Goal: Use online tool/utility: Use online tool/utility

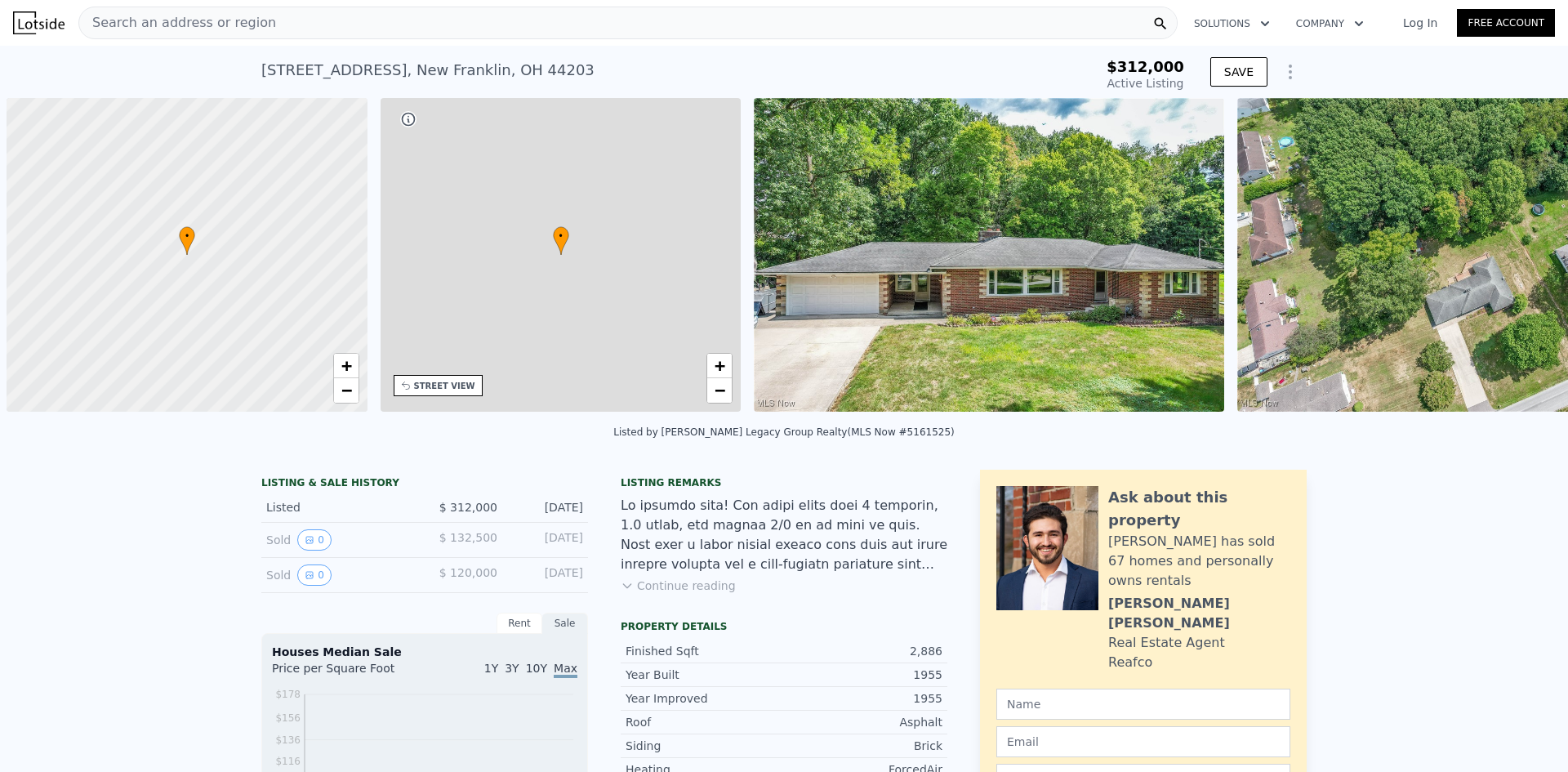
scroll to position [0, 7]
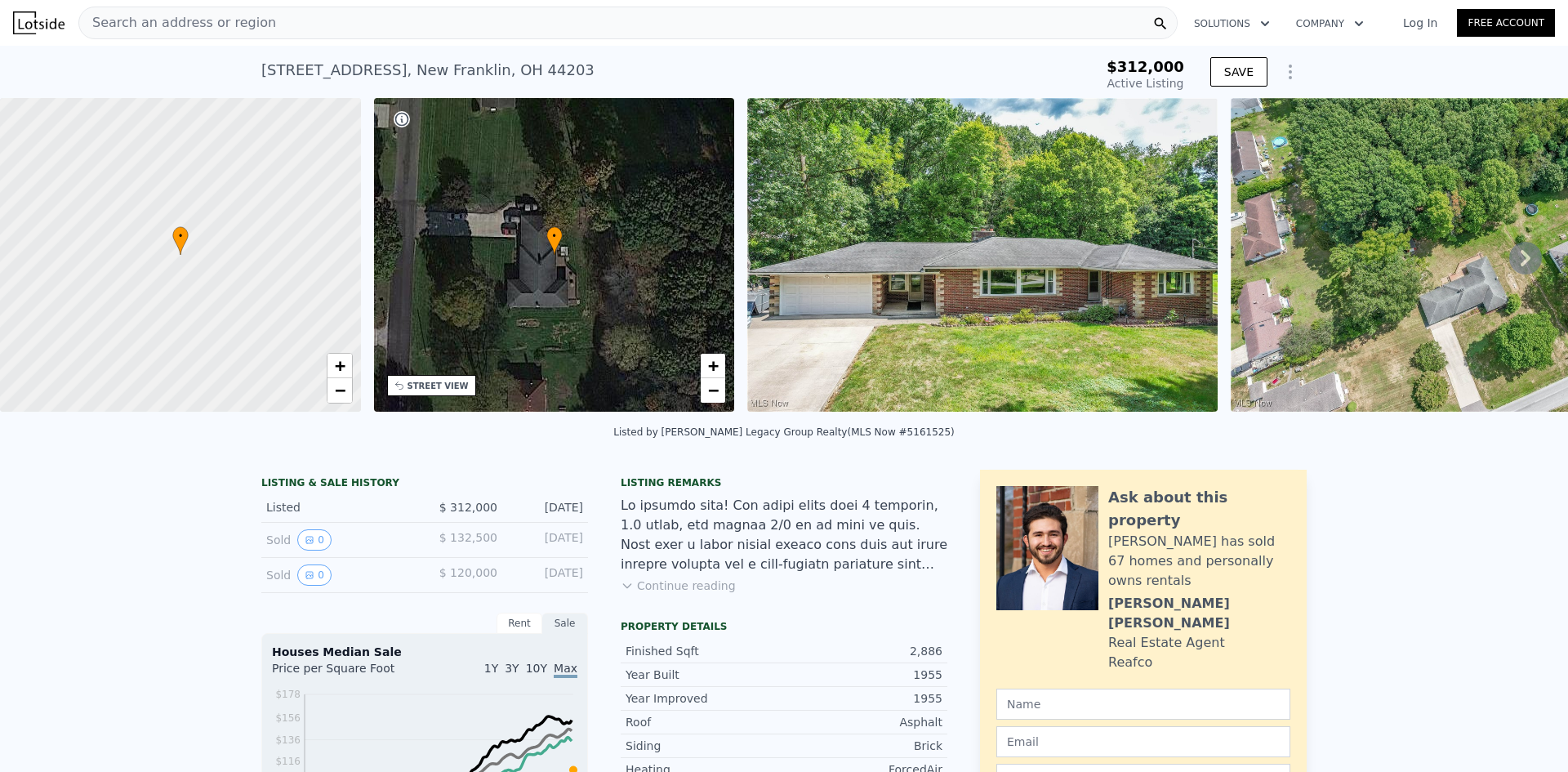
click at [916, 339] on img at bounding box center [982, 254] width 470 height 313
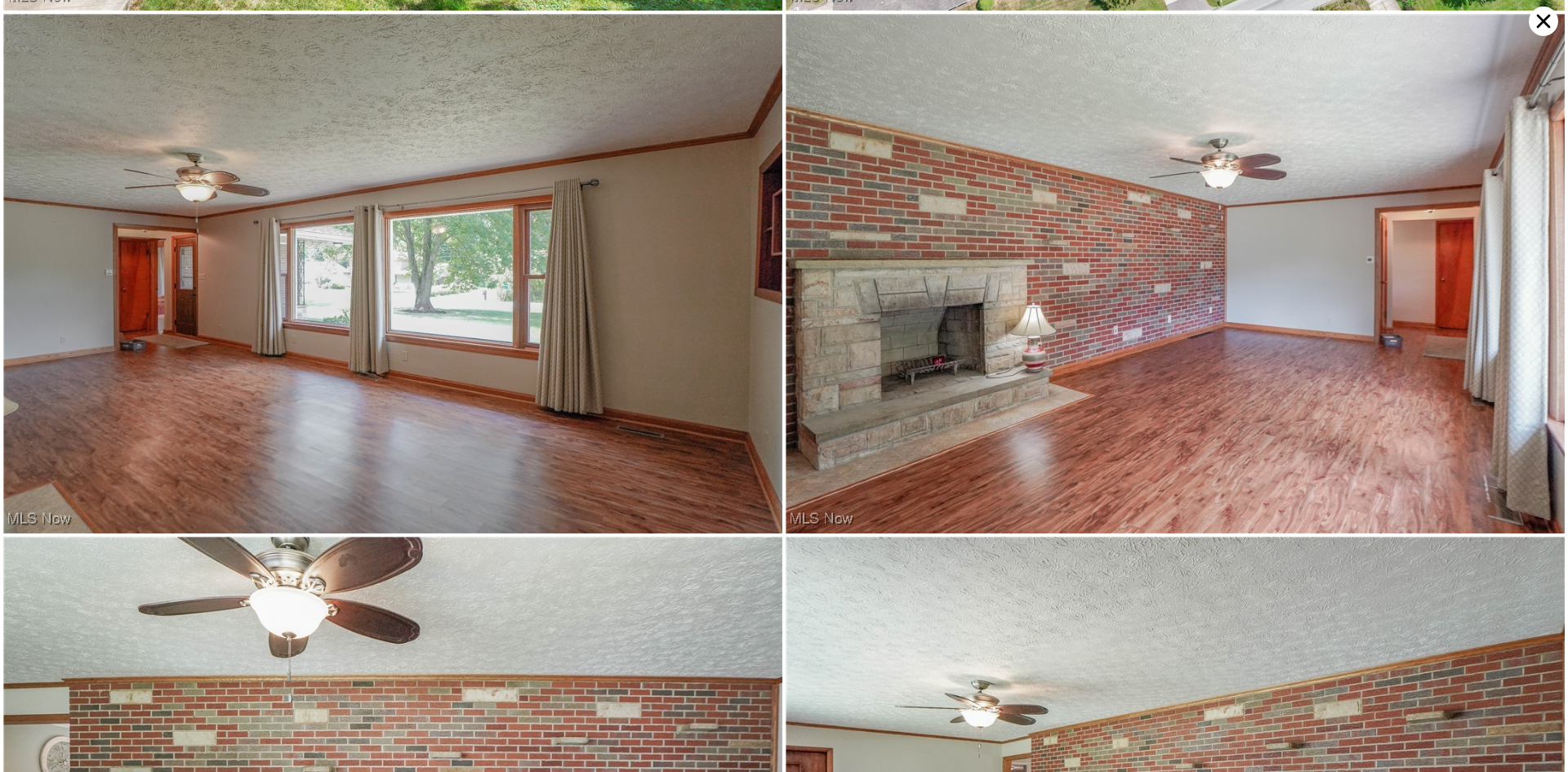
scroll to position [518, 0]
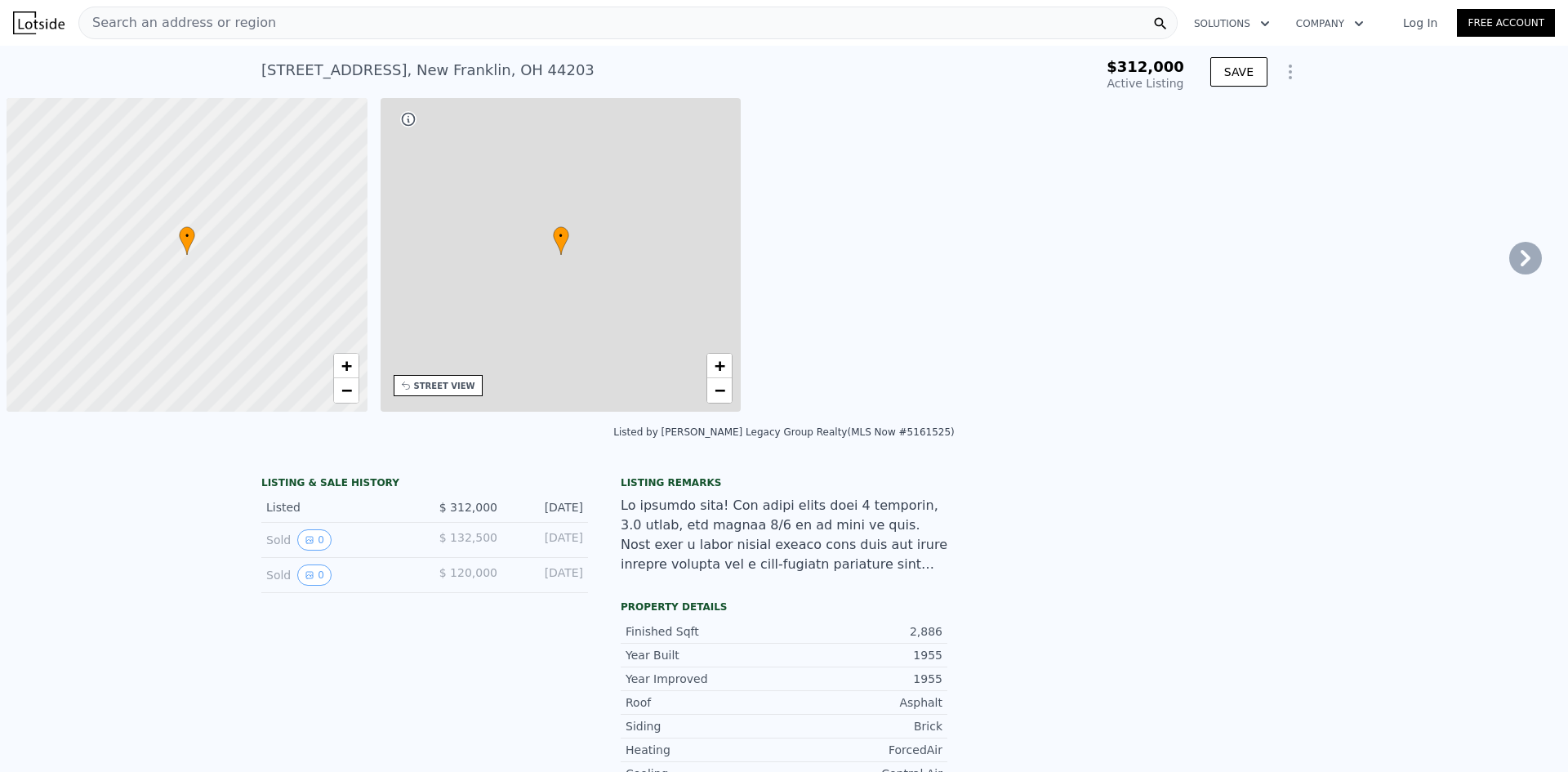
type input "-$ 333,319"
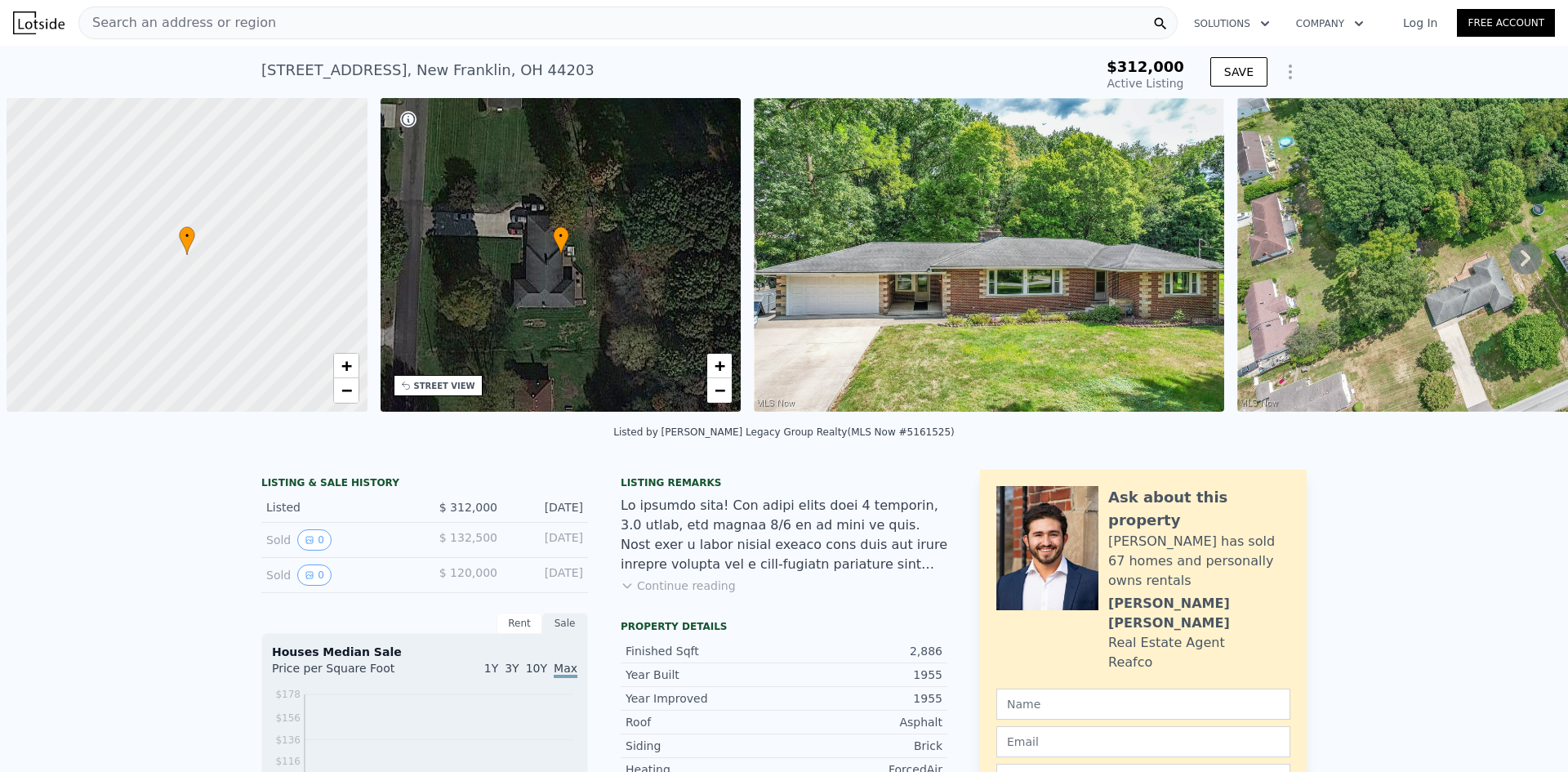
scroll to position [0, 7]
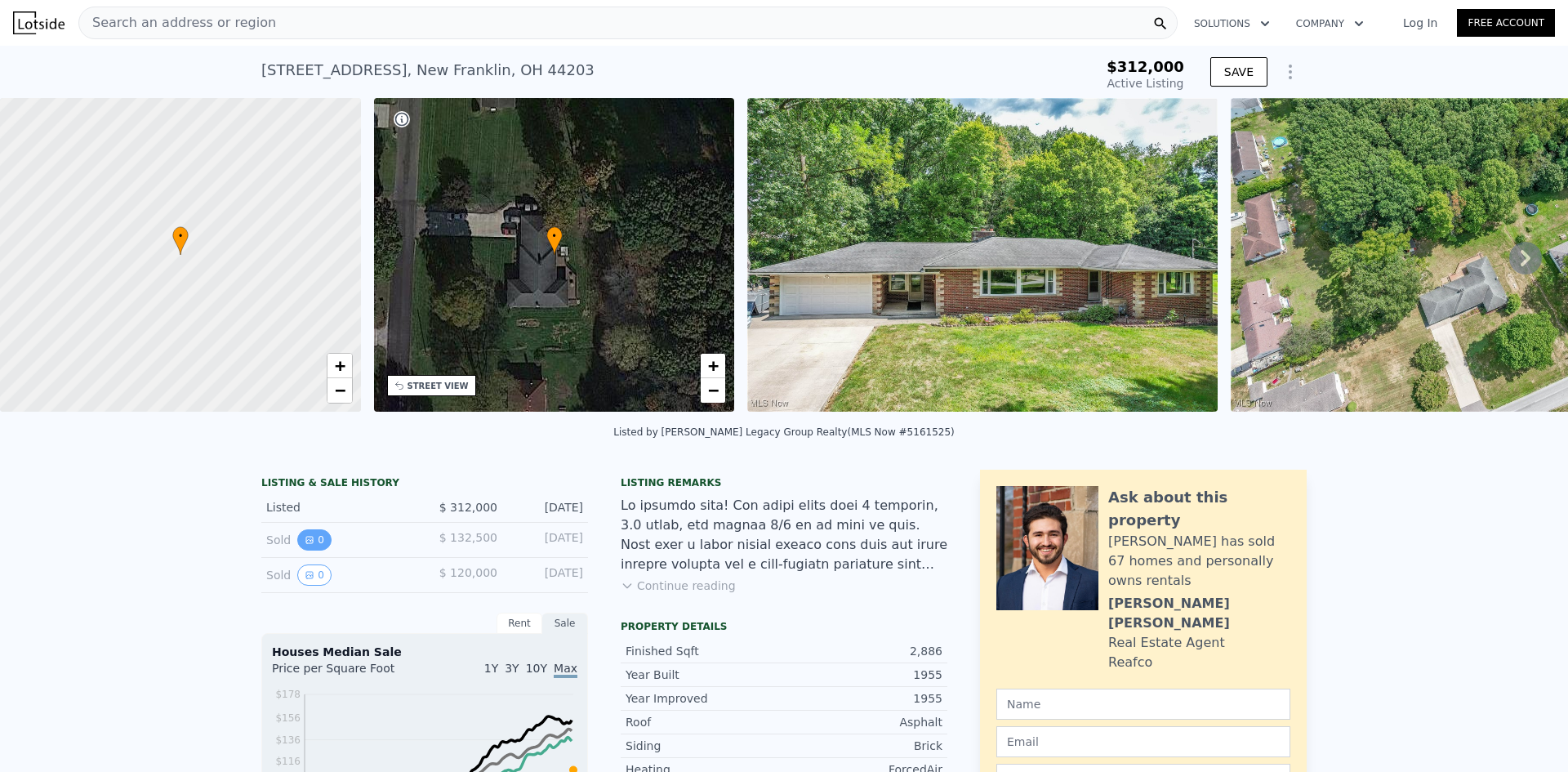
click at [312, 551] on button "0" at bounding box center [314, 539] width 34 height 21
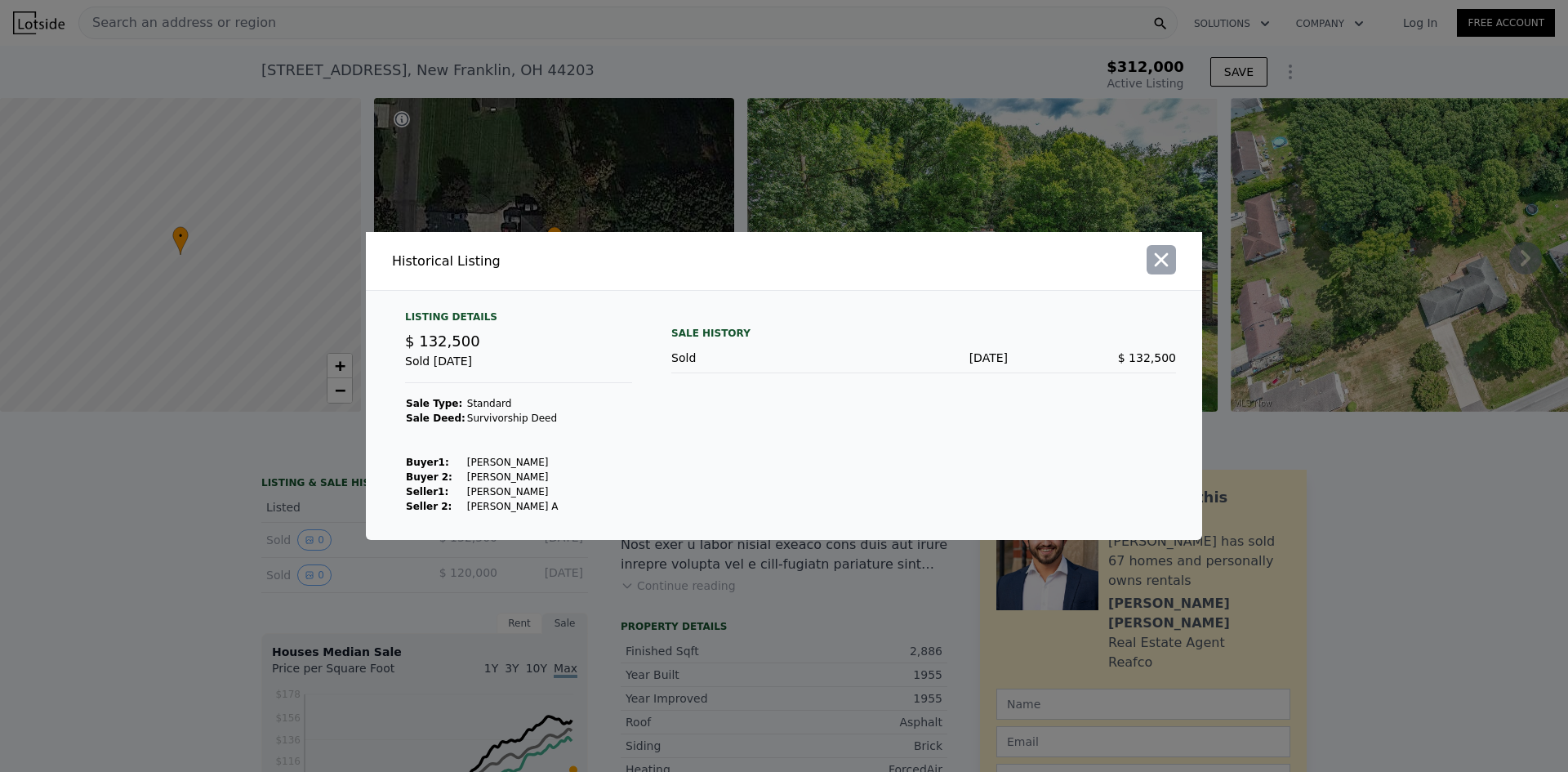
click at [1157, 253] on icon "button" at bounding box center [1162, 259] width 23 height 23
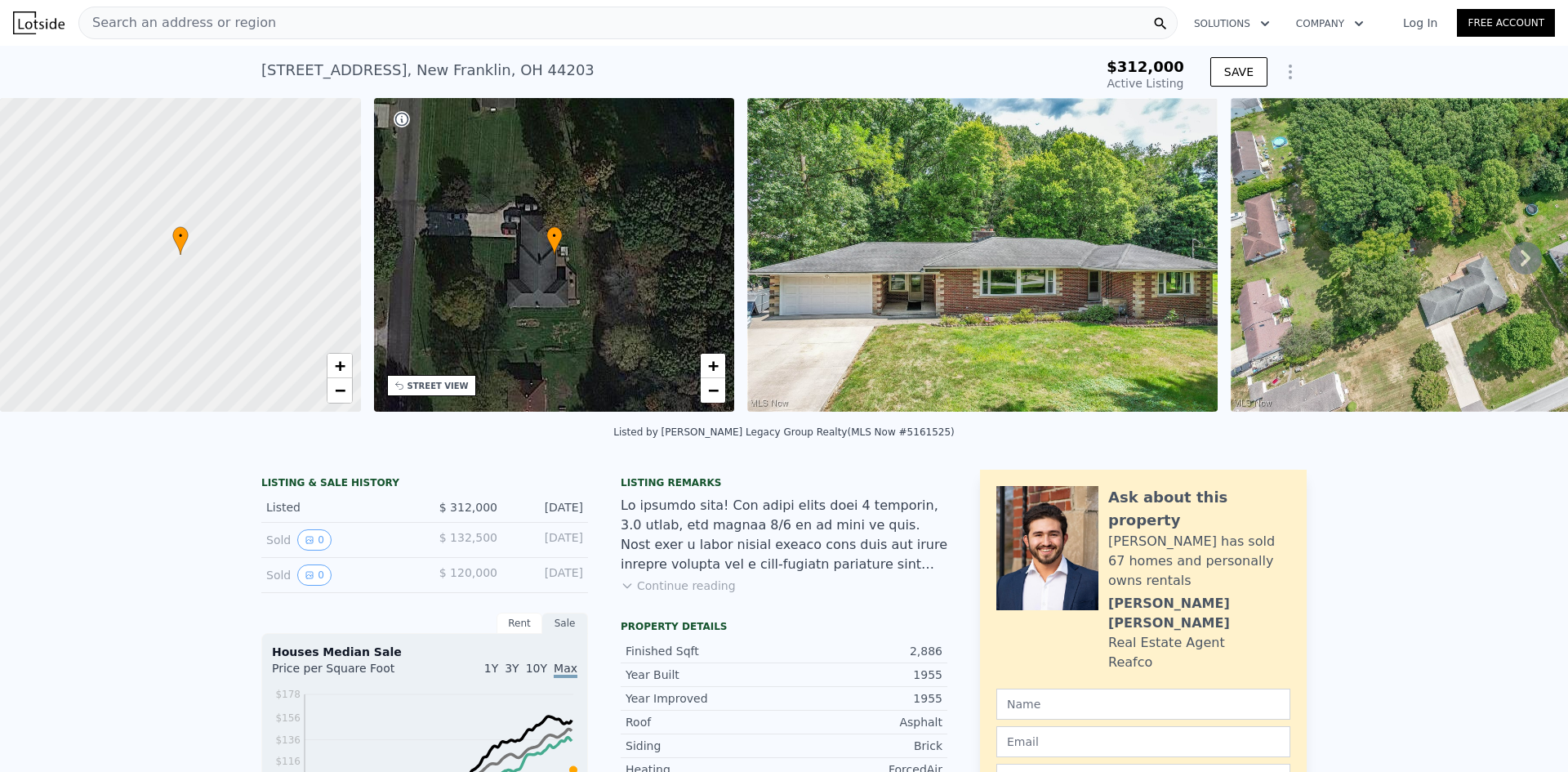
click at [1521, 258] on icon at bounding box center [1525, 257] width 9 height 16
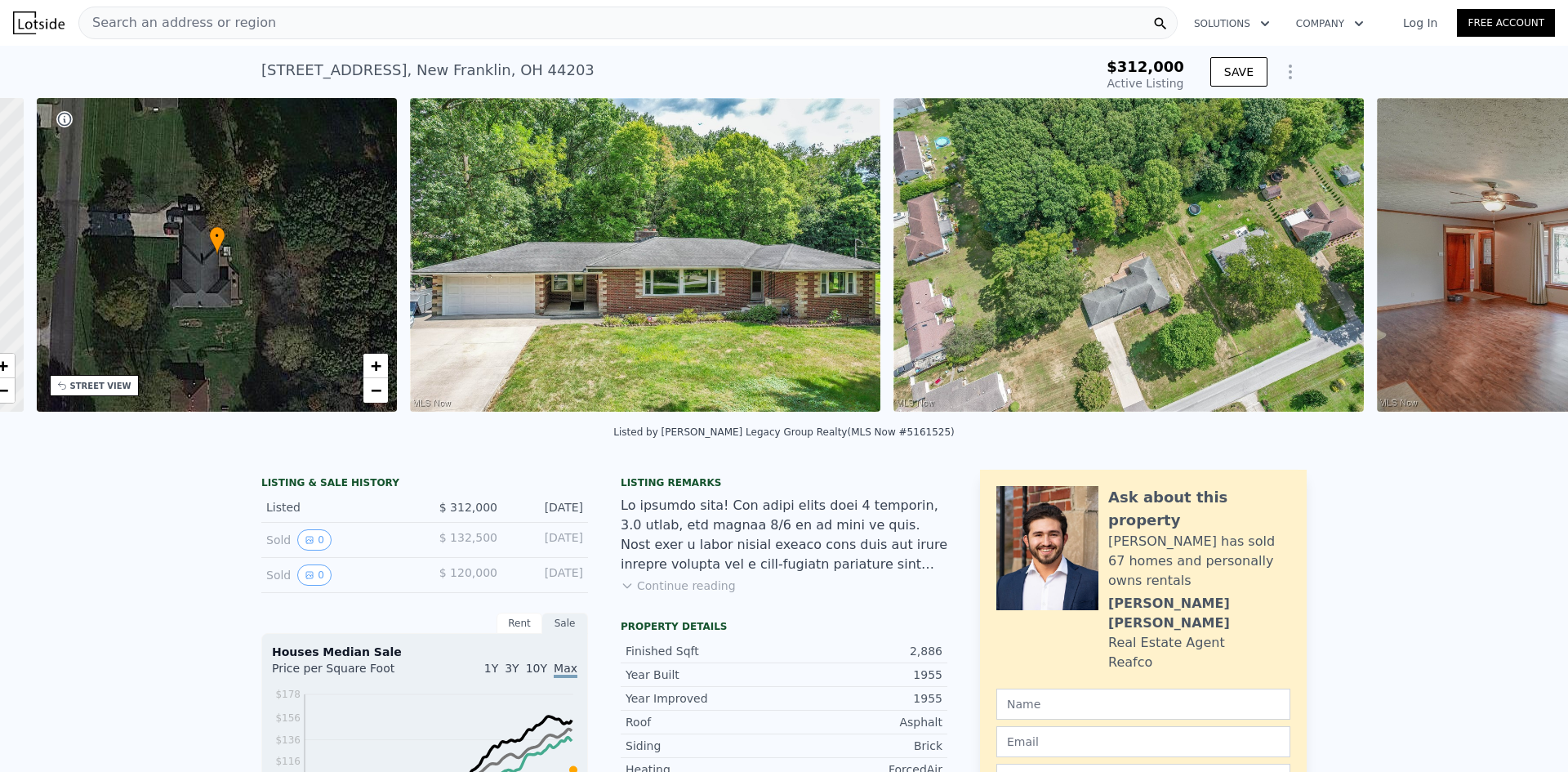
scroll to position [0, 381]
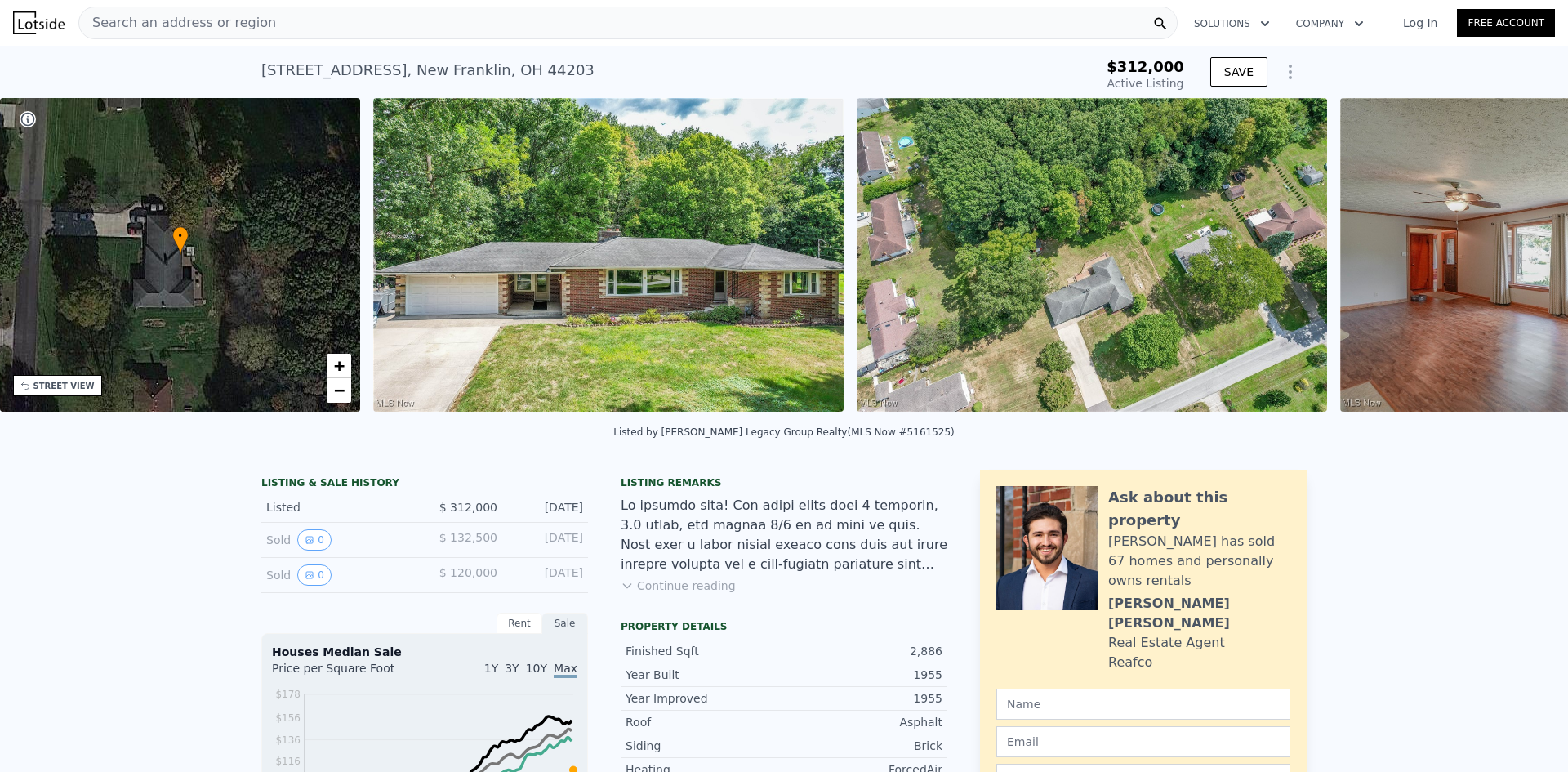
click at [1511, 258] on img at bounding box center [1575, 254] width 470 height 313
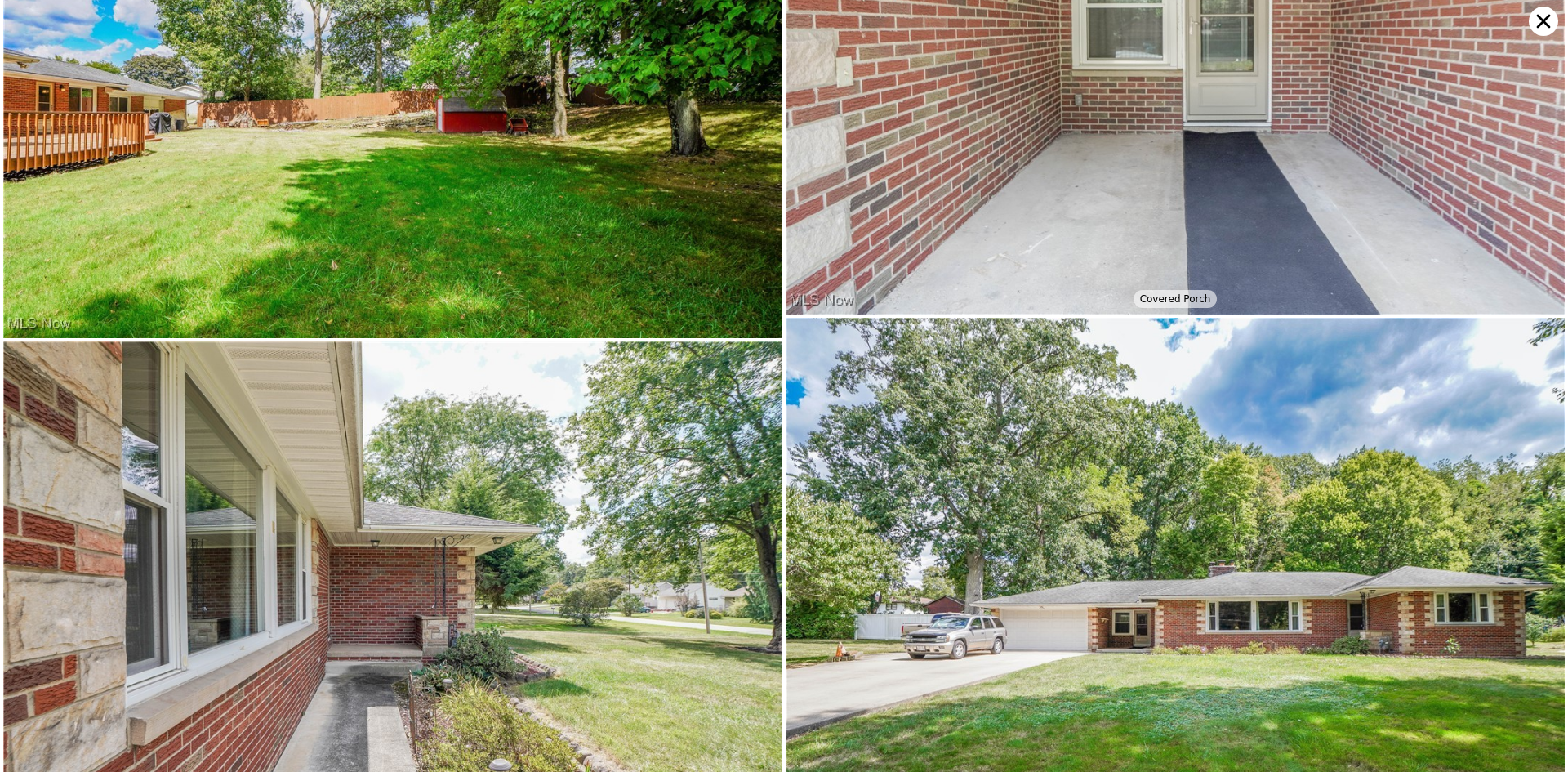
scroll to position [10137, 0]
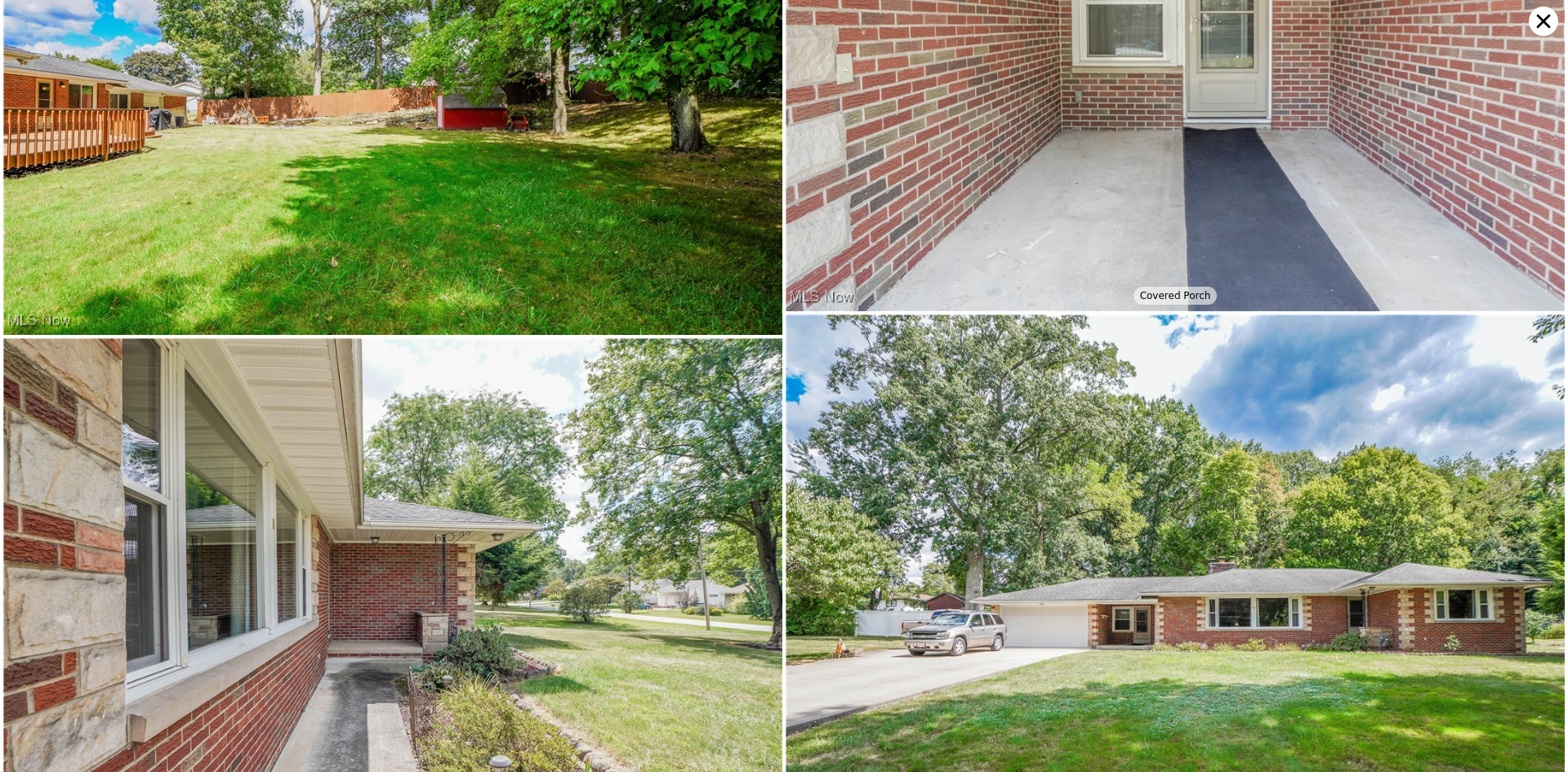
click at [1542, 29] on icon at bounding box center [1543, 21] width 29 height 29
